Goal: Task Accomplishment & Management: Use online tool/utility

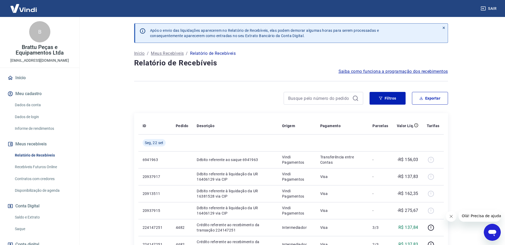
scroll to position [27, 0]
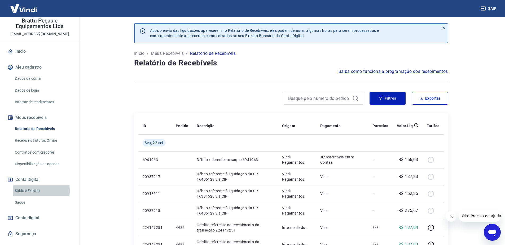
click at [29, 191] on link "Saldo e Extrato" at bounding box center [43, 191] width 60 height 11
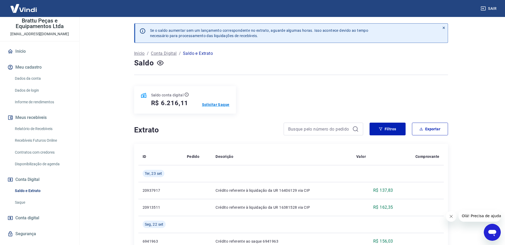
click at [220, 105] on p "Solicitar Saque" at bounding box center [216, 104] width 28 height 5
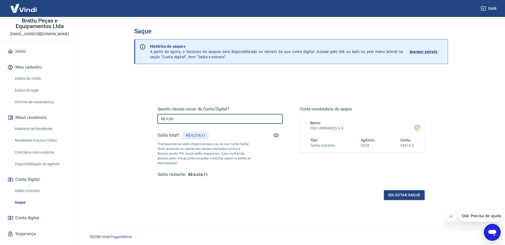
drag, startPoint x: 194, startPoint y: 119, endPoint x: 144, endPoint y: 120, distance: 49.3
click at [144, 120] on div "Quanto deseja sacar da Conta Digital? R$ 0,00 ​ Saldo total*: R$ 6.216,11 *Corr…" at bounding box center [291, 168] width 314 height 190
type input "R$ 6.216,11"
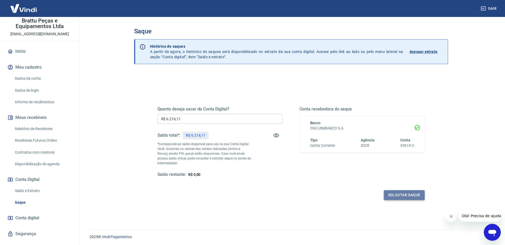
click at [405, 191] on button "Solicitar saque" at bounding box center [404, 195] width 41 height 10
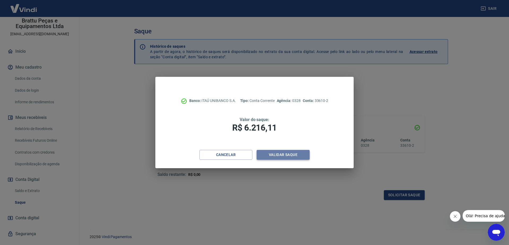
click at [299, 154] on button "Validar saque" at bounding box center [283, 155] width 53 height 10
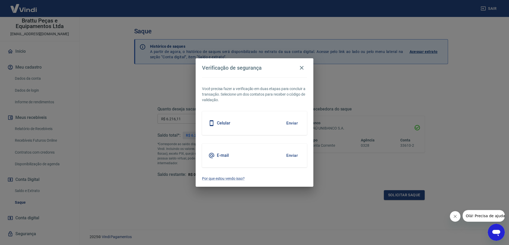
click at [290, 155] on button "Enviar" at bounding box center [292, 155] width 17 height 11
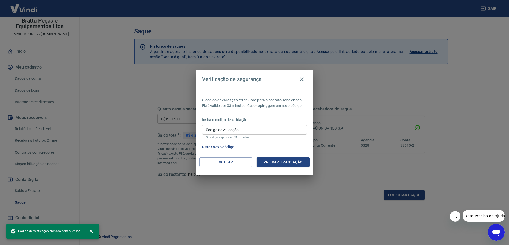
click at [269, 129] on input "Código de validação" at bounding box center [254, 130] width 105 height 10
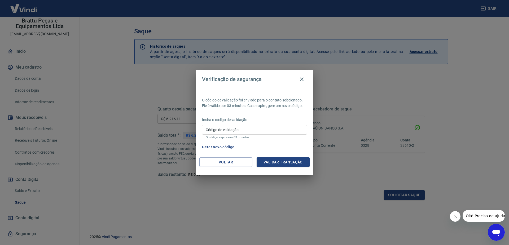
click at [269, 128] on input "Código de validação" at bounding box center [254, 130] width 105 height 10
click at [273, 127] on input "Código de validação" at bounding box center [254, 130] width 105 height 10
type input "398173"
click at [298, 162] on button "Validar transação" at bounding box center [283, 163] width 53 height 10
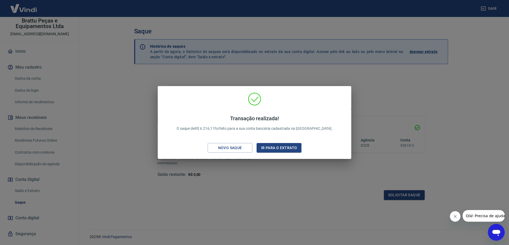
click at [245, 181] on div "Transação realizada! O saque de R$ 6.216,11 foi feito para a sua conta bancária…" at bounding box center [254, 122] width 509 height 245
